Goal: Complete application form

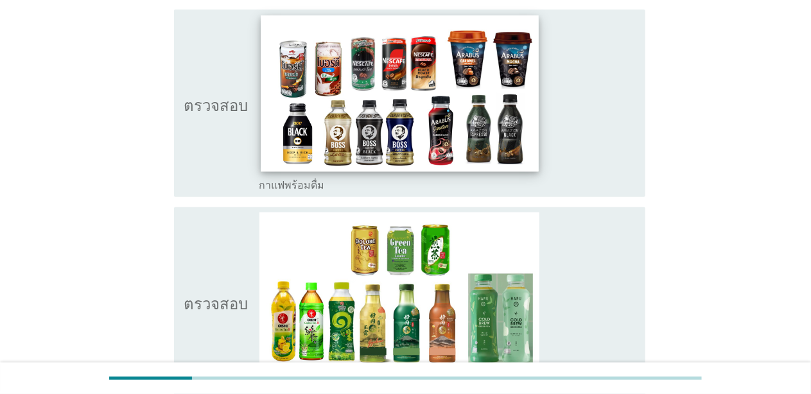
scroll to position [578, 0]
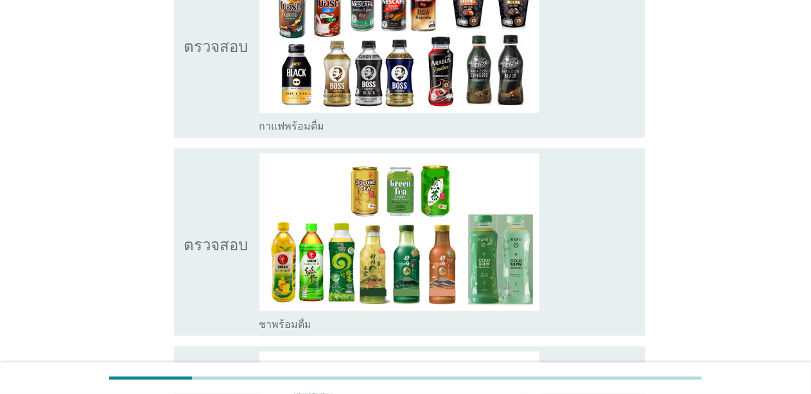
click at [198, 91] on icon "ตรวจสอบ" at bounding box center [216, 45] width 64 height 178
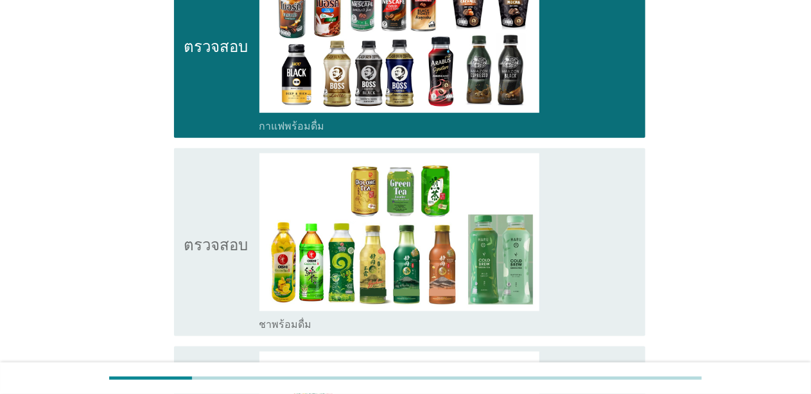
click at [199, 288] on icon "ตรวจสอบ" at bounding box center [216, 242] width 64 height 178
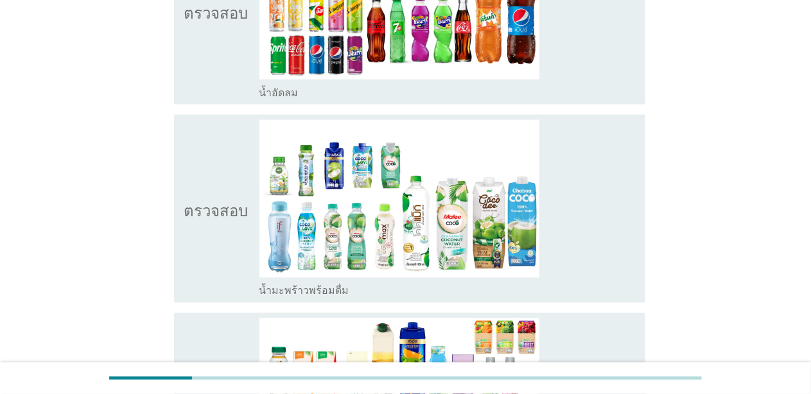
scroll to position [1027, 0]
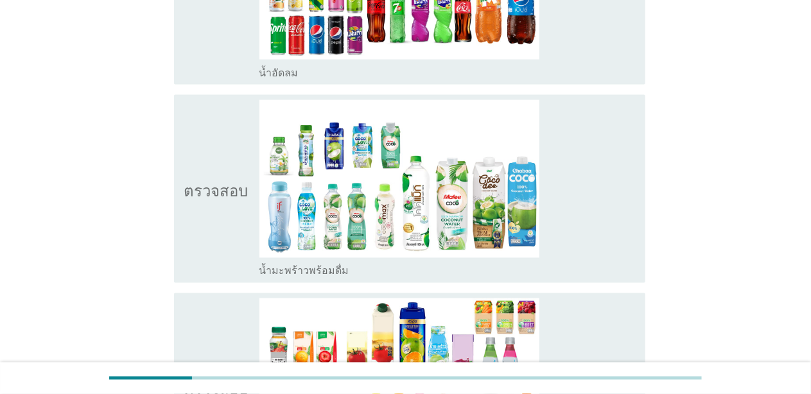
click at [196, 263] on icon "ตรวจสอบ" at bounding box center [216, 189] width 64 height 178
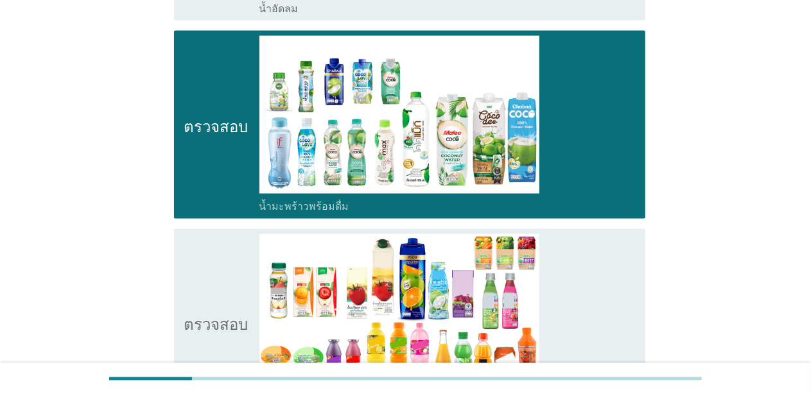
scroll to position [1156, 0]
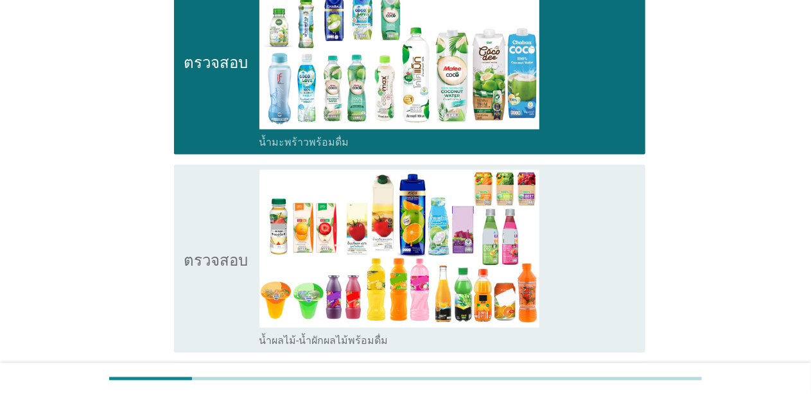
click at [200, 163] on div "ตรวจสอบ โครงร่างกล่องกาเครื่องหมายว่าง น้ำผลไม้-น้ำผักผลไม้พร้อมดื่ม" at bounding box center [405, 259] width 479 height 198
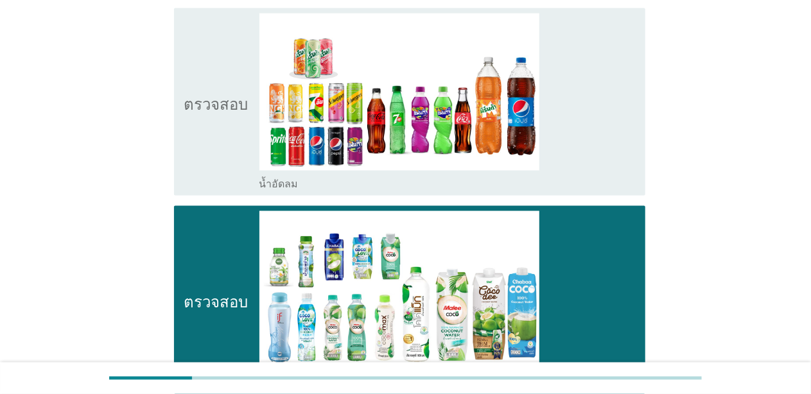
scroll to position [771, 0]
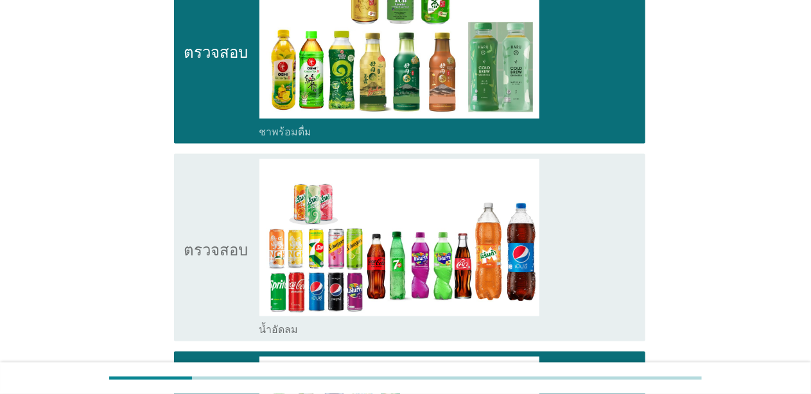
click at [213, 110] on icon "ตรวจสอบ" at bounding box center [216, 50] width 64 height 178
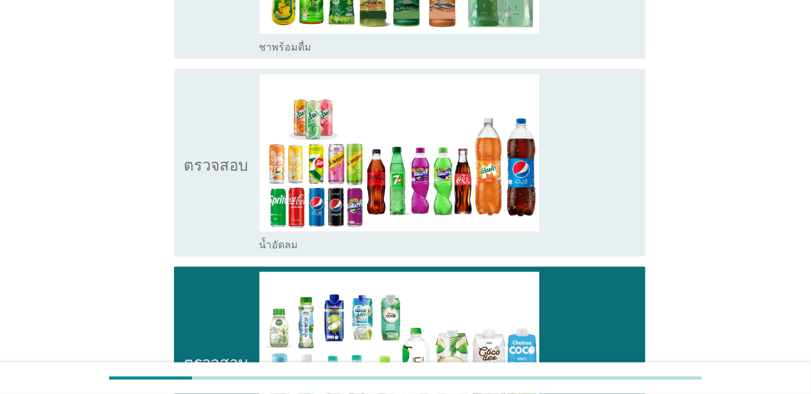
scroll to position [1156, 0]
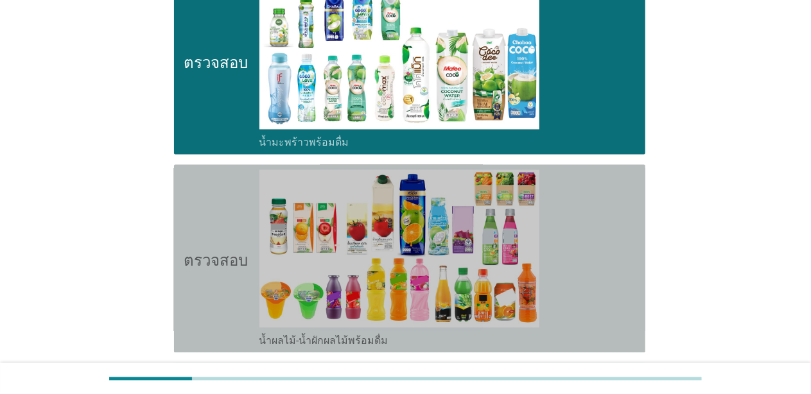
click at [204, 212] on icon "ตรวจสอบ" at bounding box center [216, 259] width 64 height 178
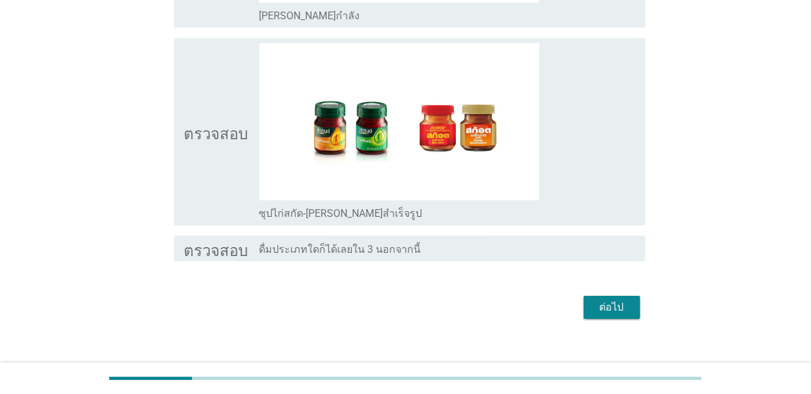
scroll to position [1892, 0]
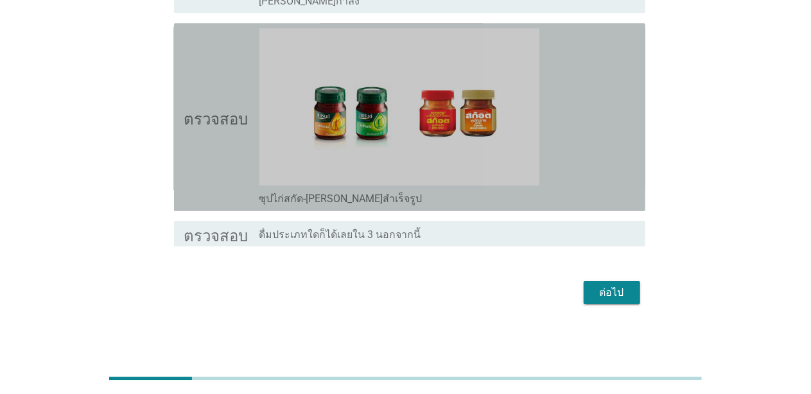
click at [230, 177] on icon "ตรวจสอบ" at bounding box center [216, 117] width 64 height 178
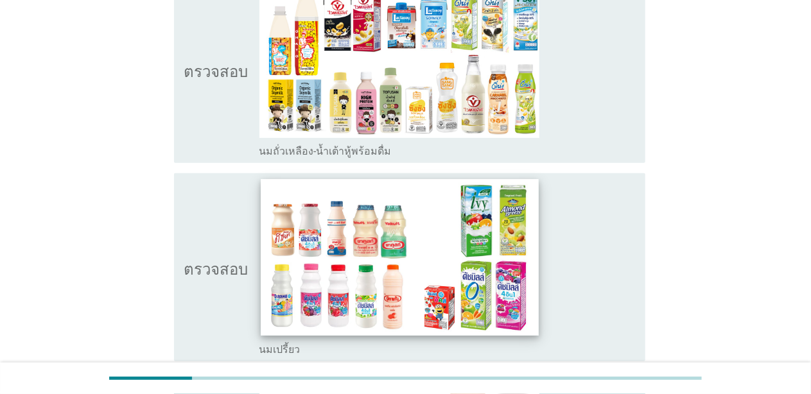
scroll to position [193, 0]
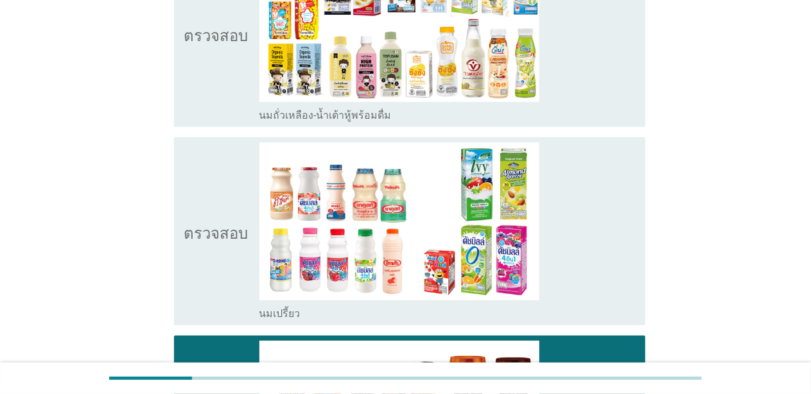
click at [211, 105] on icon "ตรวจสอบ" at bounding box center [216, 34] width 64 height 178
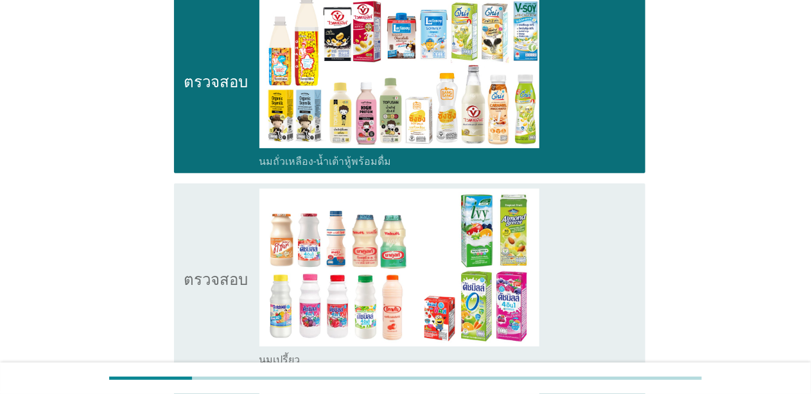
scroll to position [0, 0]
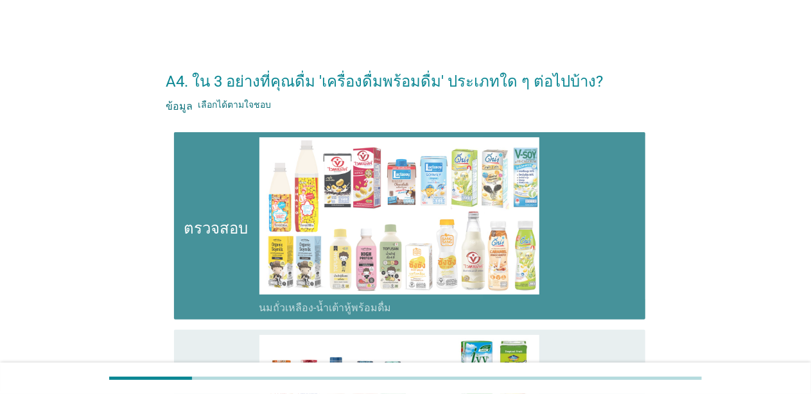
click at [202, 254] on icon "ตรวจสอบ" at bounding box center [216, 226] width 64 height 178
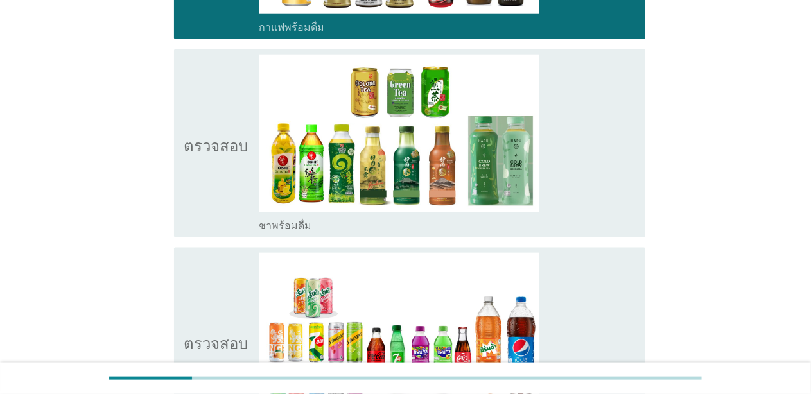
scroll to position [706, 0]
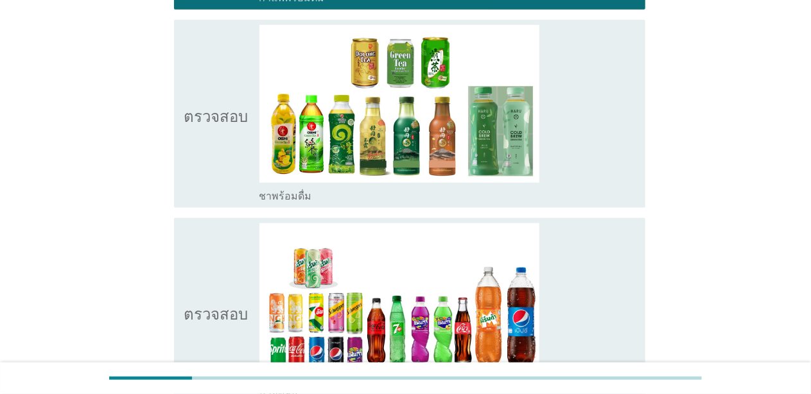
click at [193, 202] on icon "ตรวจสอบ" at bounding box center [216, 114] width 64 height 178
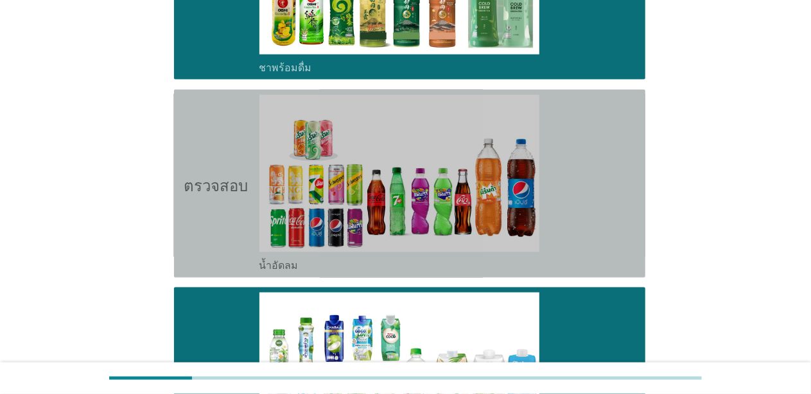
click at [202, 247] on icon "ตรวจสอบ" at bounding box center [216, 184] width 64 height 178
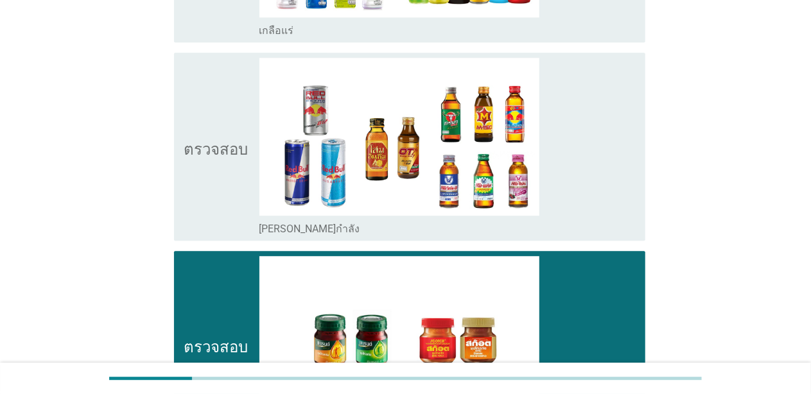
scroll to position [1670, 0]
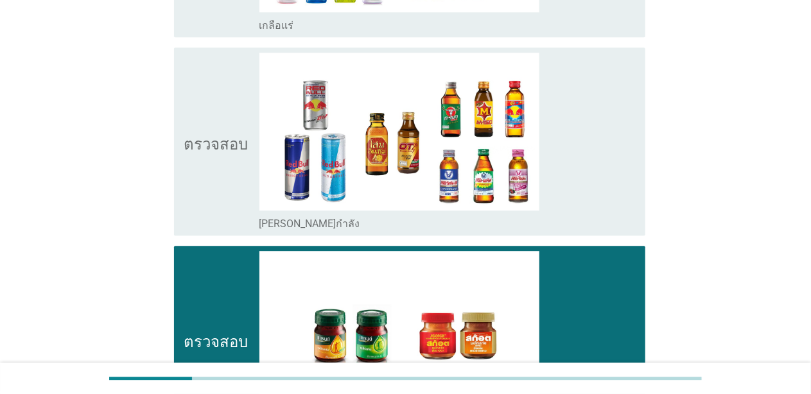
click at [198, 229] on div "ตรวจสอบ โครงร่างกล่องกาเครื่องหมายว่าง [PERSON_NAME]กำลัง" at bounding box center [409, 142] width 471 height 188
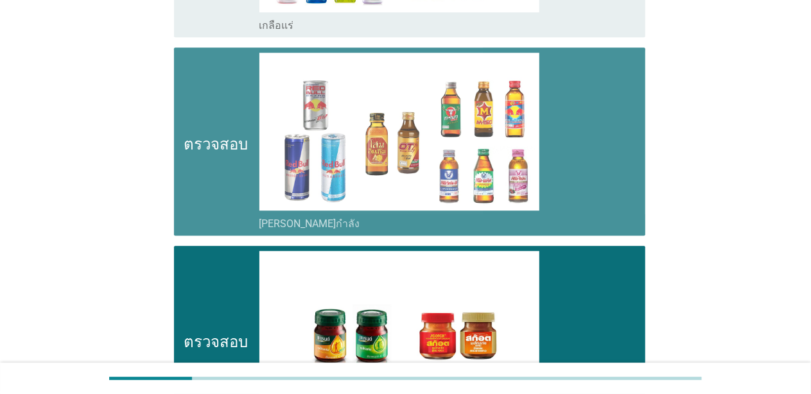
click at [209, 290] on icon "ตรวจสอบ" at bounding box center [216, 340] width 64 height 178
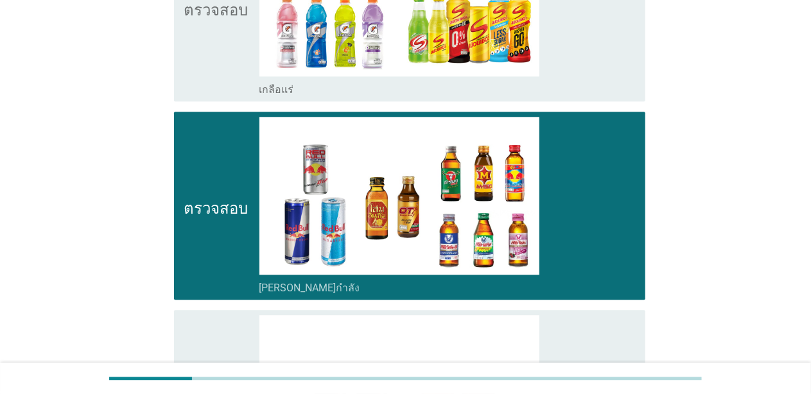
click at [196, 245] on icon "ตรวจสอบ" at bounding box center [216, 206] width 64 height 178
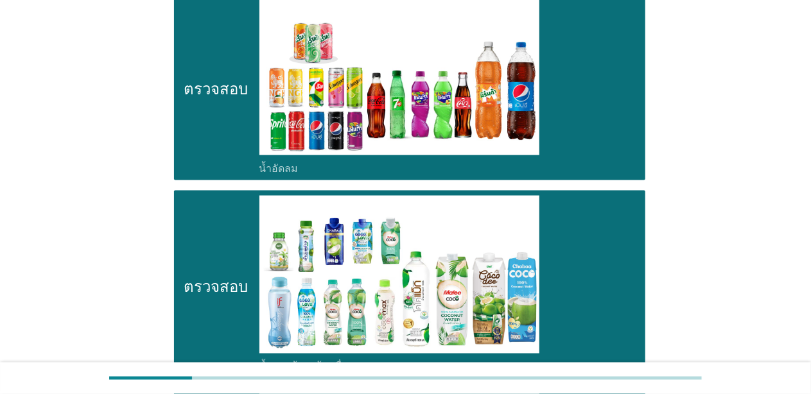
scroll to position [1349, 0]
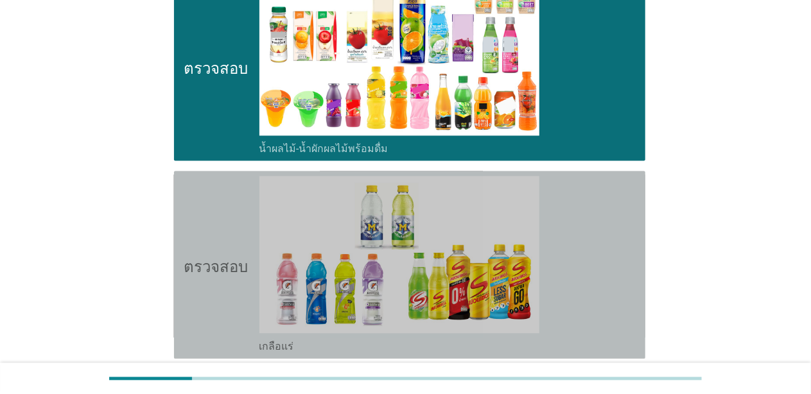
click at [189, 257] on font "ตรวจสอบ" at bounding box center [216, 264] width 64 height 15
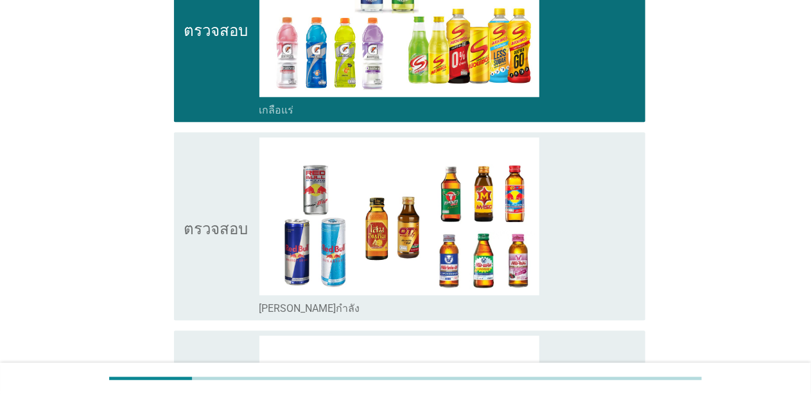
scroll to position [1670, 0]
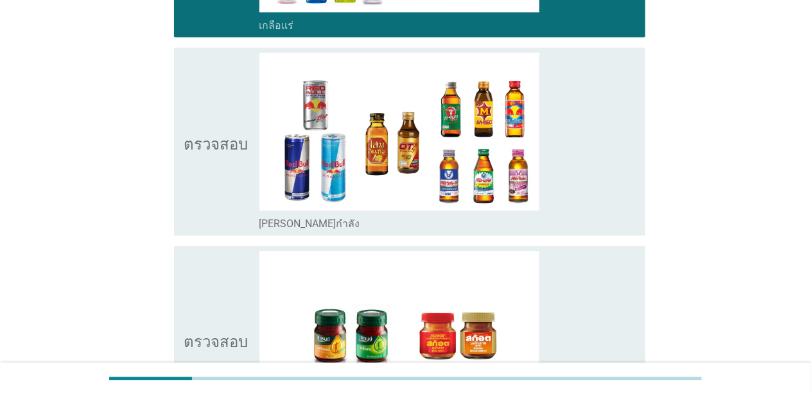
click at [191, 206] on icon "ตรวจสอบ" at bounding box center [216, 142] width 64 height 178
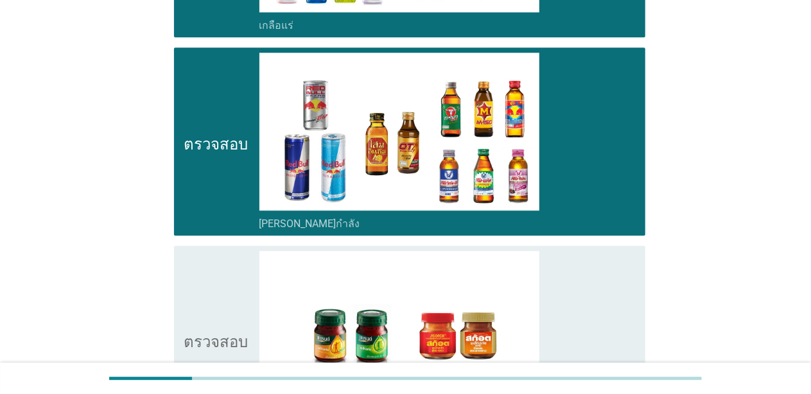
click at [197, 270] on icon "ตรวจสอบ" at bounding box center [216, 340] width 64 height 178
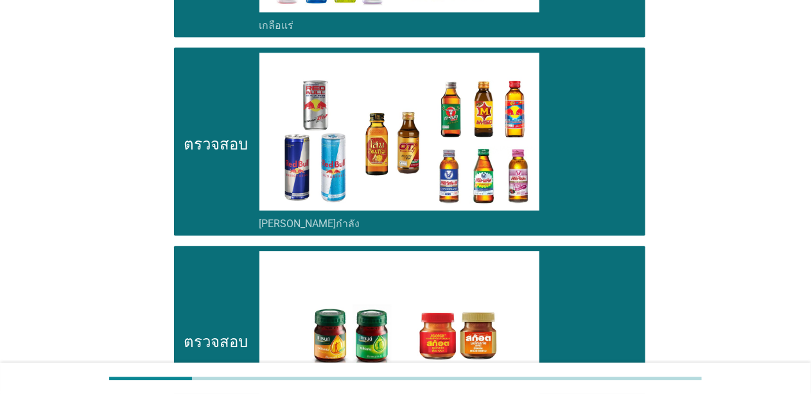
click at [231, 285] on icon "ตรวจสอบ" at bounding box center [216, 340] width 64 height 178
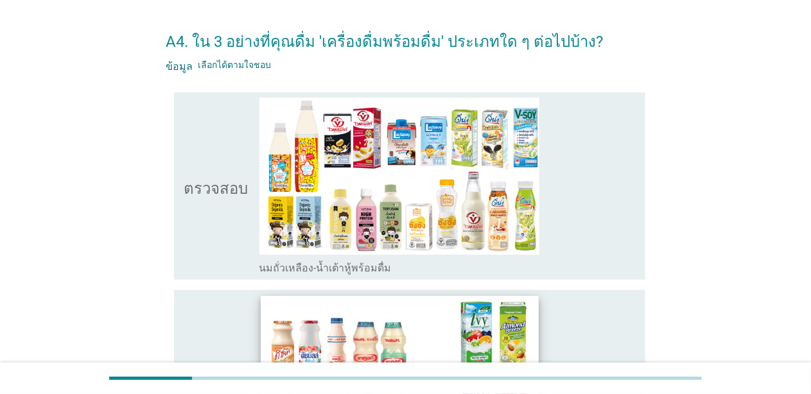
scroll to position [0, 0]
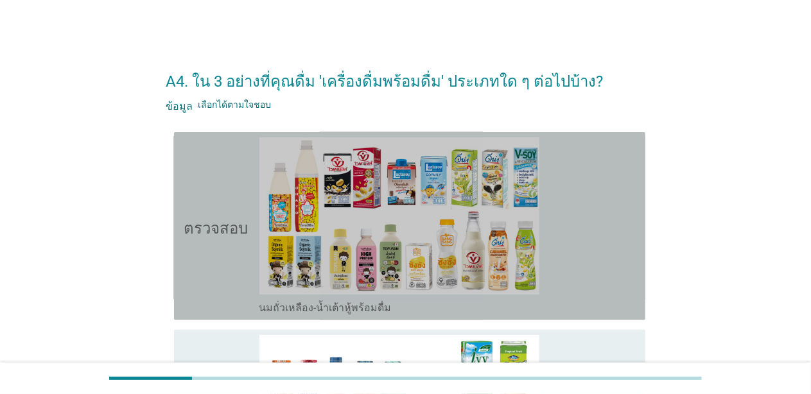
click at [225, 315] on div "ตรวจสอบ โครงร่างกล่องกาเครื่องหมายว่าง นมถั่วเหลือง-น้ำเต้าหู้พร้อมดื่ม" at bounding box center [409, 226] width 471 height 188
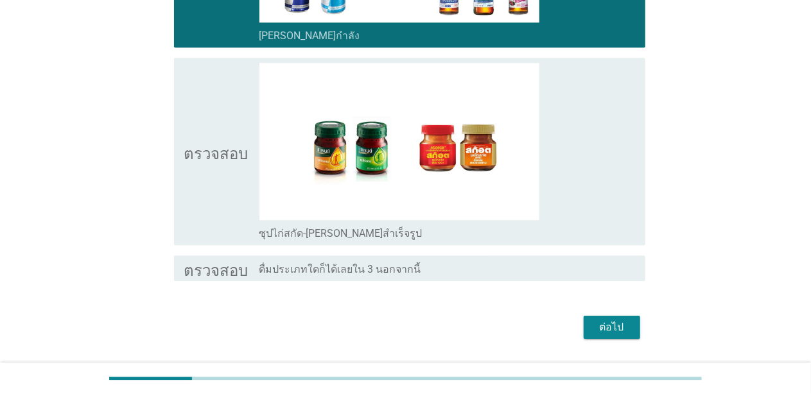
scroll to position [1892, 0]
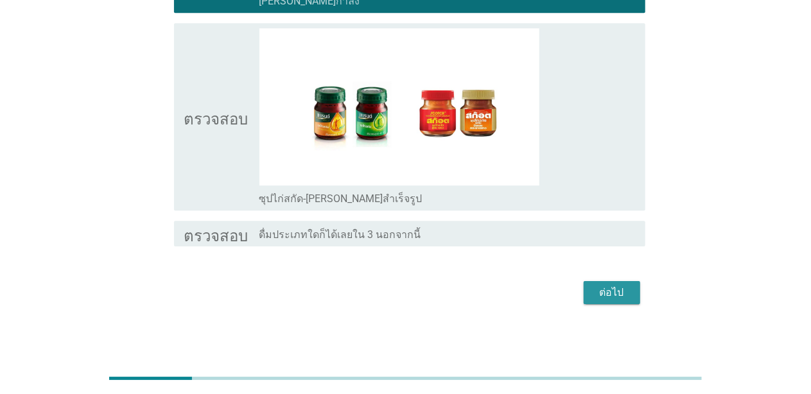
click at [607, 294] on font "ต่อไป" at bounding box center [612, 292] width 24 height 12
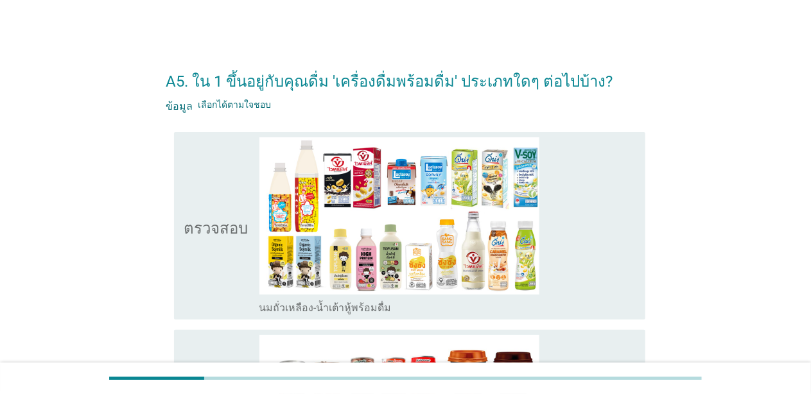
click at [204, 271] on icon "ตรวจสอบ" at bounding box center [216, 226] width 64 height 178
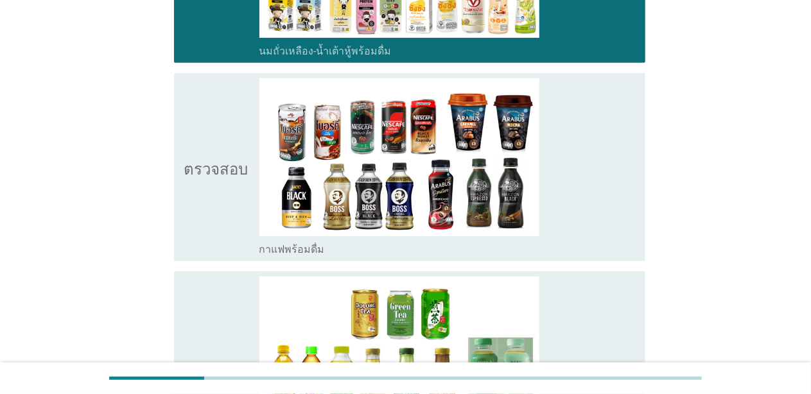
click at [205, 223] on icon "ตรวจสอบ" at bounding box center [216, 167] width 64 height 178
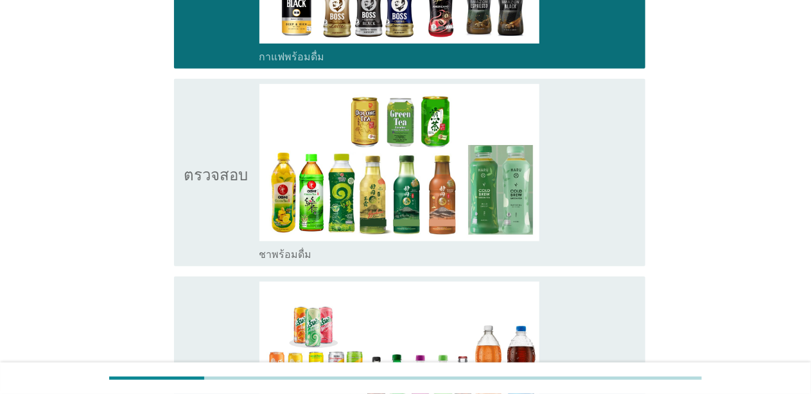
click at [198, 238] on icon "ตรวจสอบ" at bounding box center [216, 173] width 64 height 178
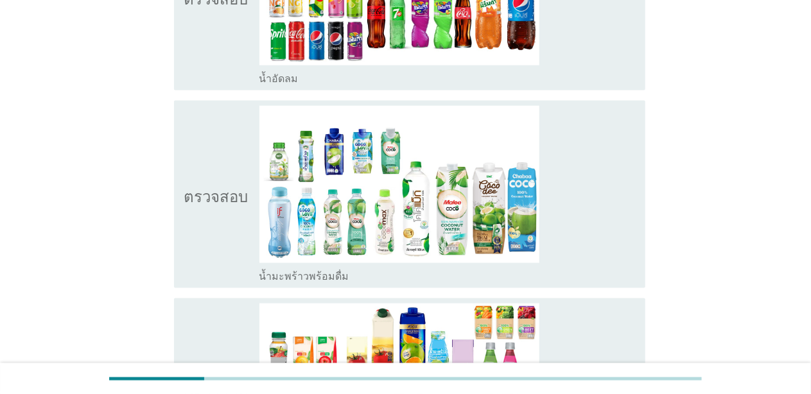
scroll to position [835, 0]
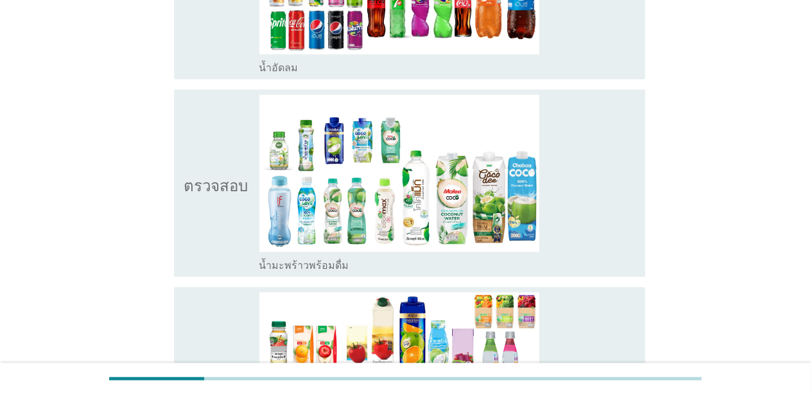
click at [200, 86] on div "ตรวจสอบ โครงร่างกล่องกาเครื่องหมายว่าง น้ำมะพร้าวพร้อมดื่ม" at bounding box center [405, 184] width 479 height 198
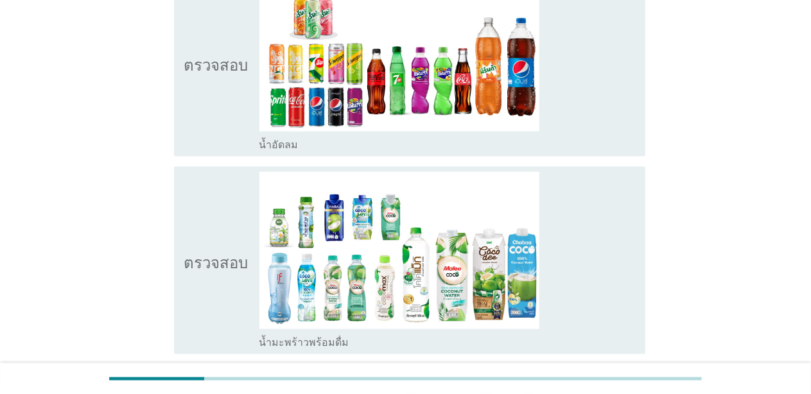
scroll to position [642, 0]
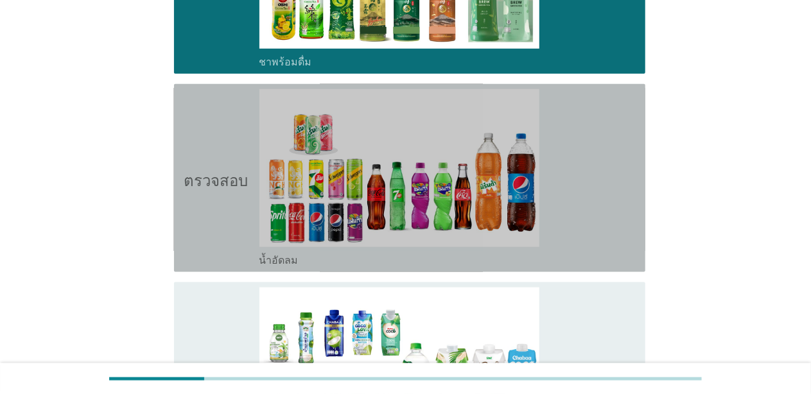
click at [214, 220] on icon "ตรวจสอบ" at bounding box center [216, 178] width 64 height 178
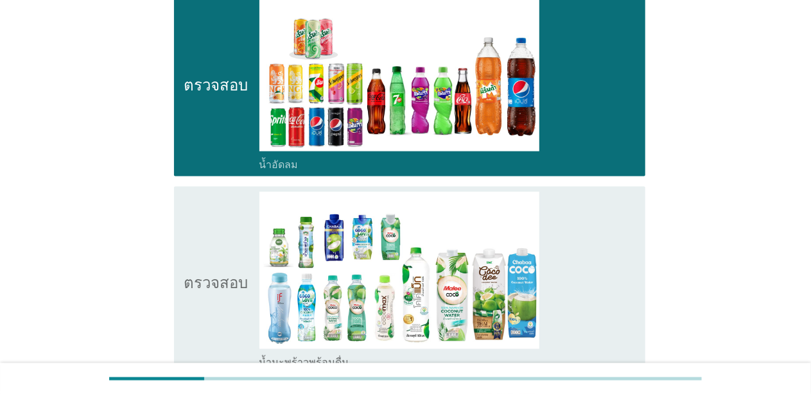
scroll to position [771, 0]
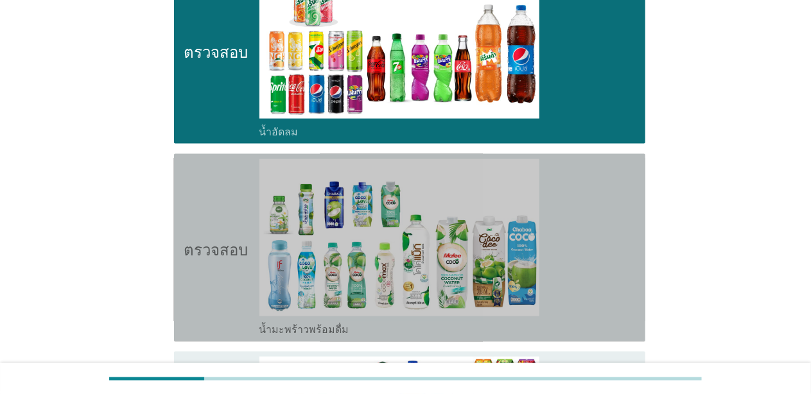
click at [213, 295] on icon "ตรวจสอบ" at bounding box center [216, 248] width 64 height 178
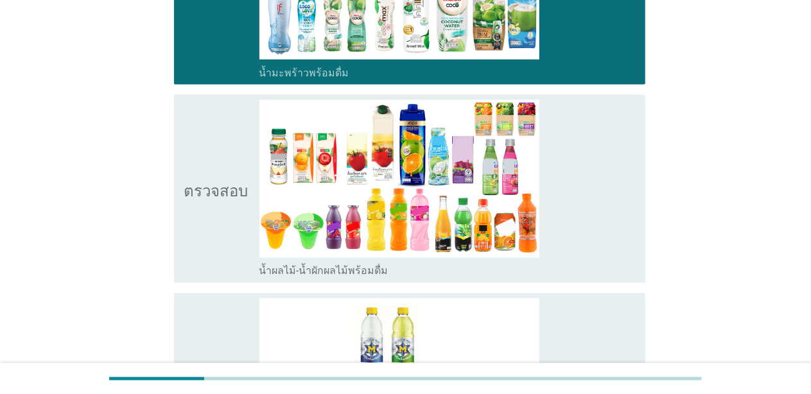
click at [213, 247] on icon "ตรวจสอบ" at bounding box center [216, 189] width 64 height 178
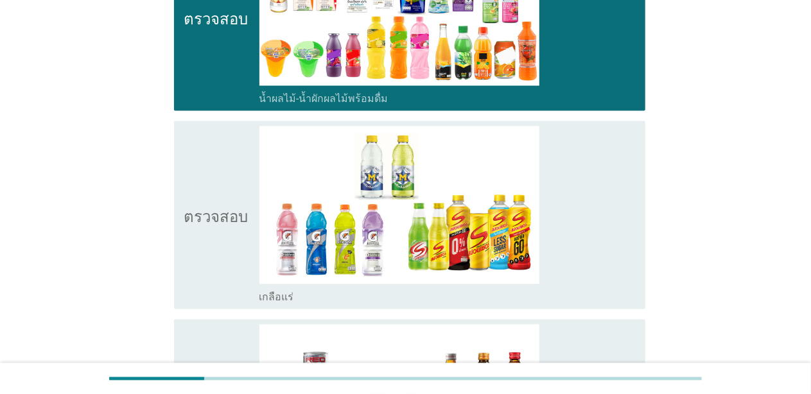
scroll to position [1220, 0]
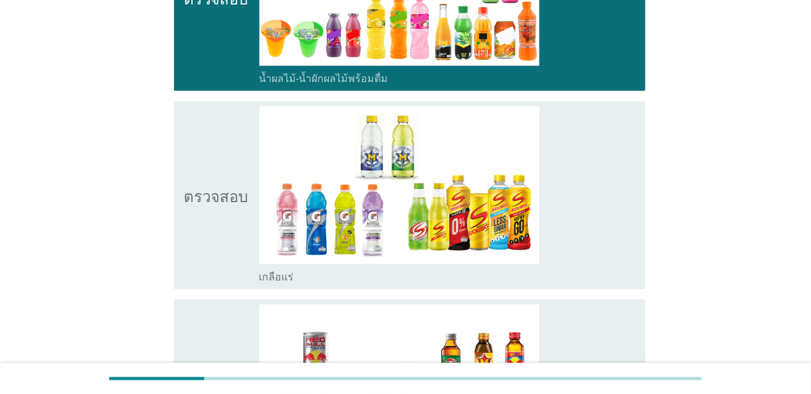
click at [218, 261] on icon "ตรวจสอบ" at bounding box center [216, 195] width 64 height 178
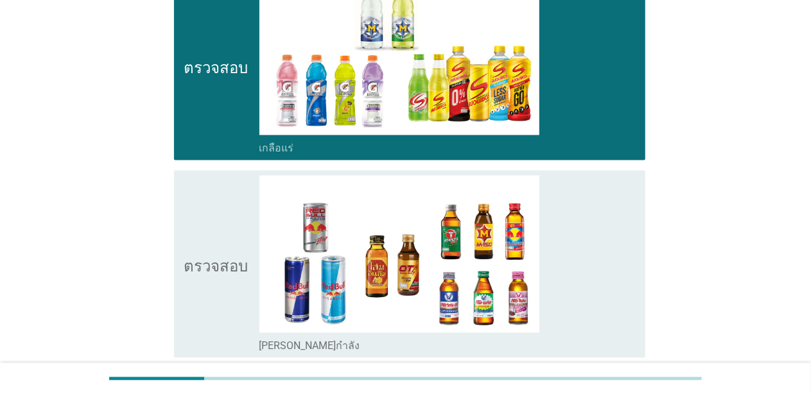
scroll to position [1477, 0]
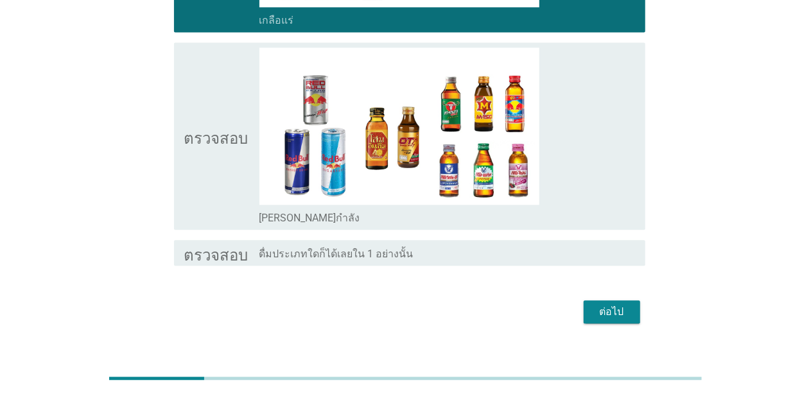
click at [208, 154] on icon "ตรวจสอบ" at bounding box center [216, 137] width 64 height 178
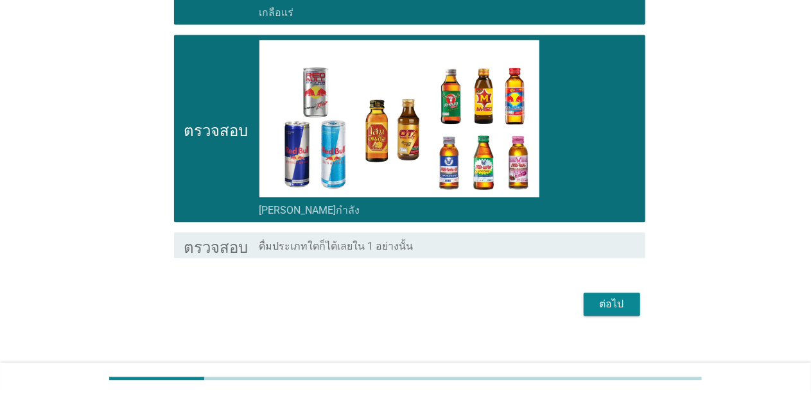
scroll to position [1497, 0]
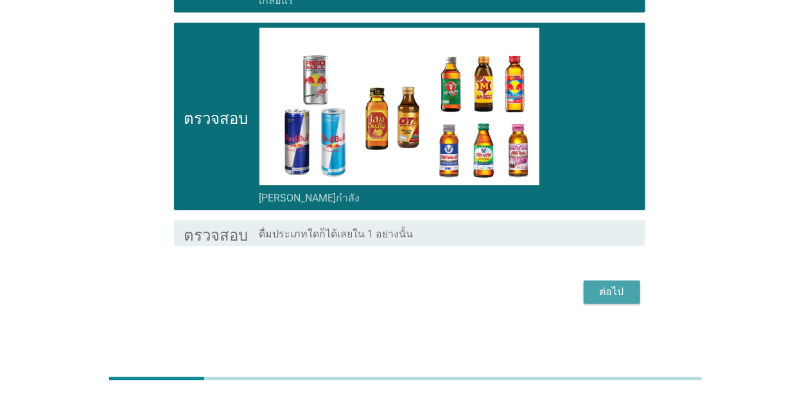
click at [606, 293] on font "ต่อไป" at bounding box center [612, 292] width 24 height 12
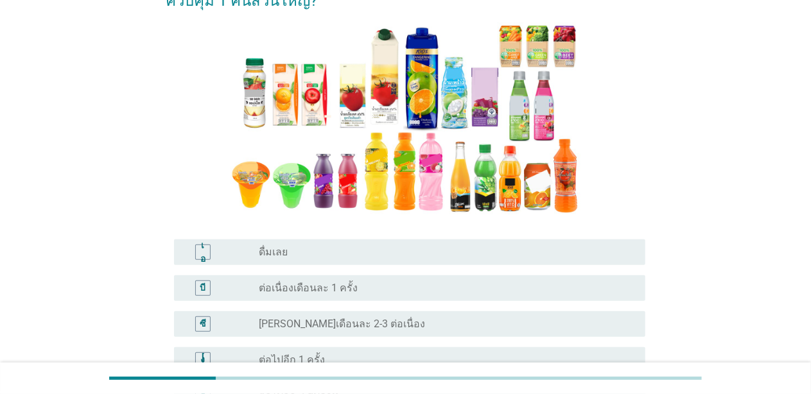
scroll to position [128, 0]
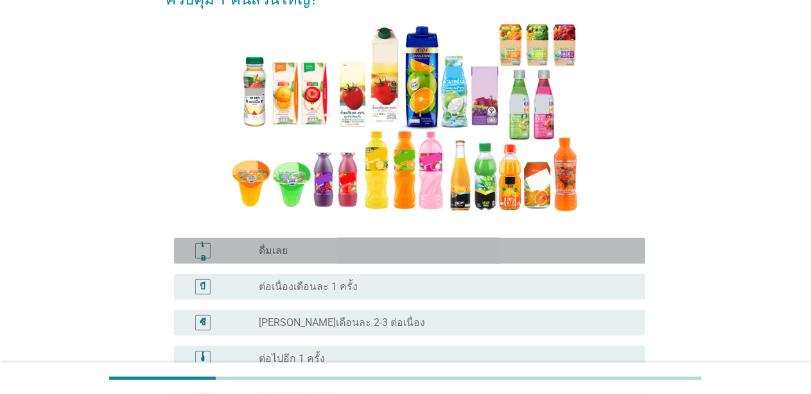
click at [276, 238] on div "เอ ปุ่มวิทยุ[PERSON_NAME]เลือก ดื่มเลย" at bounding box center [409, 251] width 471 height 26
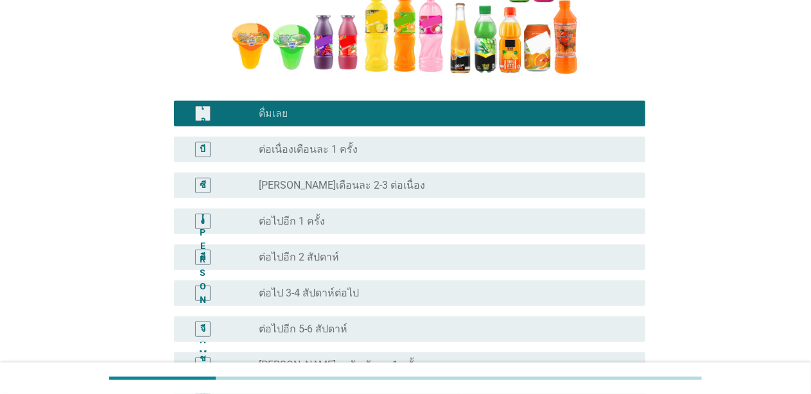
scroll to position [428, 0]
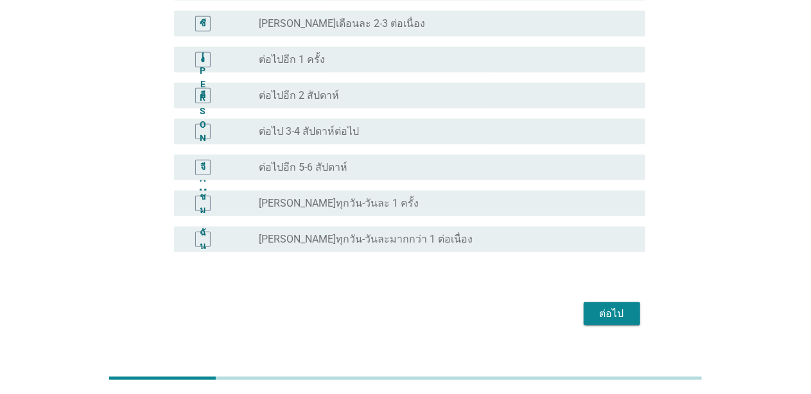
click at [601, 308] on font "ต่อไป" at bounding box center [612, 314] width 24 height 12
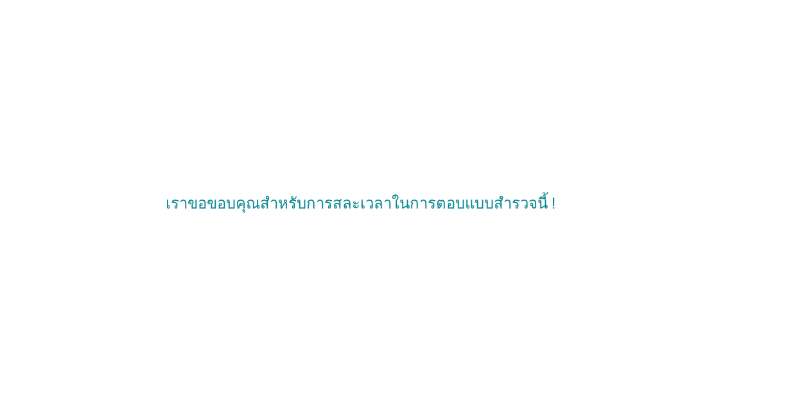
scroll to position [0, 0]
